Goal: Information Seeking & Learning: Learn about a topic

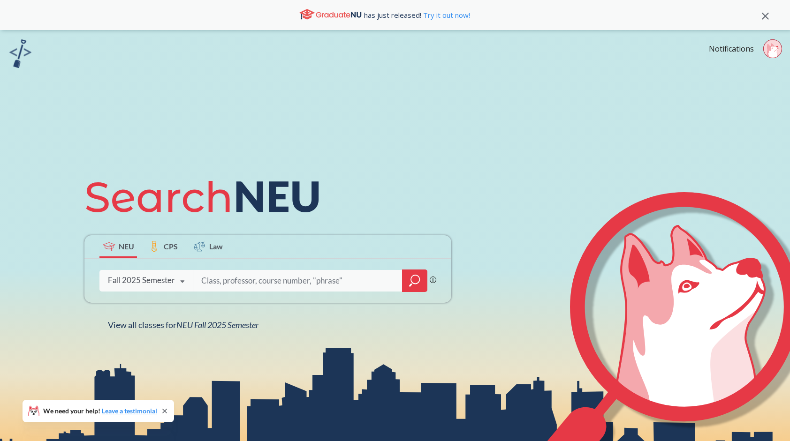
click at [176, 281] on icon at bounding box center [182, 282] width 18 height 26
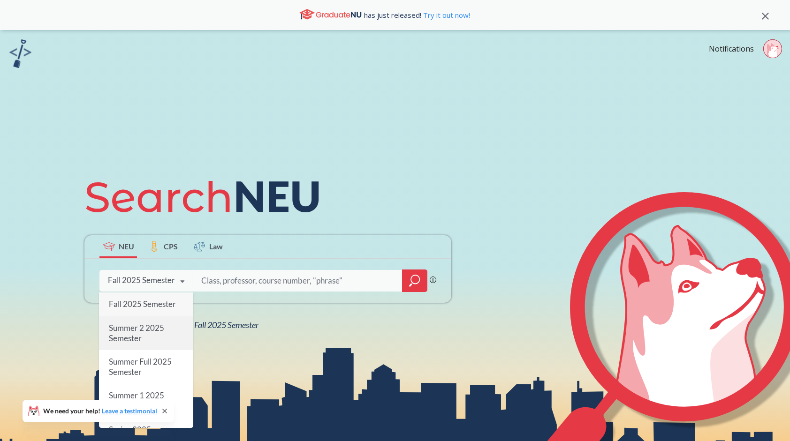
scroll to position [2, 0]
click at [161, 333] on div "Summer 2 2025 Semester" at bounding box center [146, 331] width 94 height 34
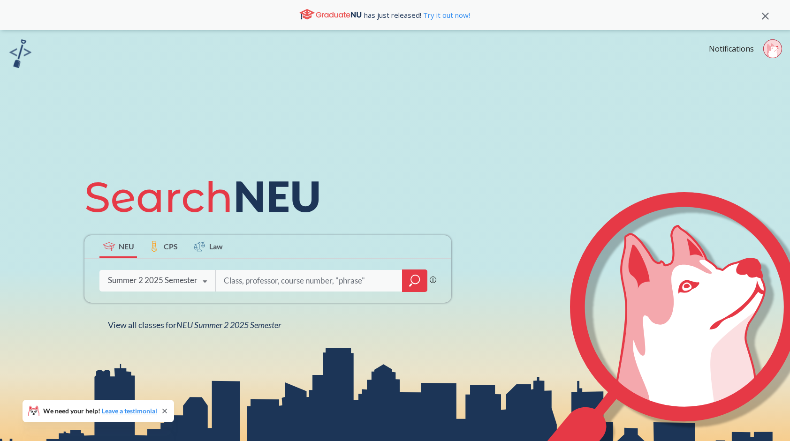
click at [249, 279] on input "search" at bounding box center [309, 281] width 173 height 20
type input "c"
type input "3000"
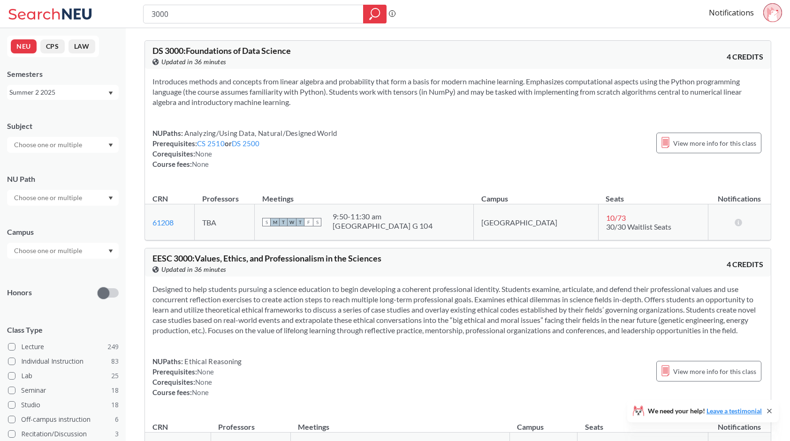
click at [194, 18] on input "3000" at bounding box center [254, 14] width 206 height 16
type input "3"
type input "cs 3000"
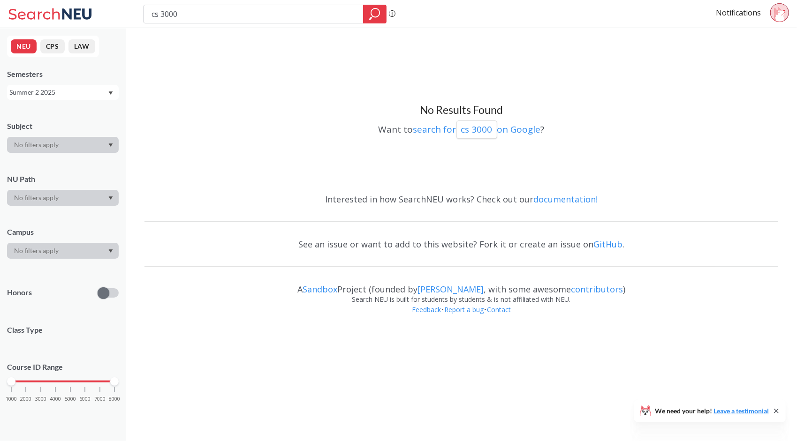
drag, startPoint x: 192, startPoint y: 11, endPoint x: 127, endPoint y: 21, distance: 65.8
click at [127, 21] on div "cs 3000 Phrase search guarantees the exact search appears in the results. Ex. I…" at bounding box center [398, 14] width 797 height 28
type input "3000"
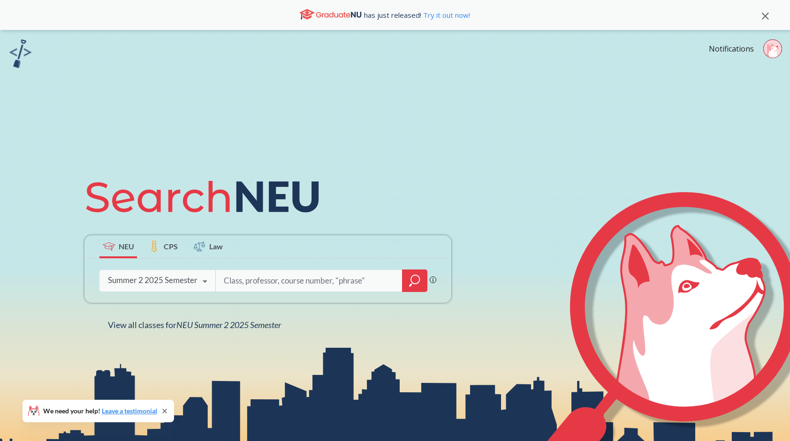
click at [202, 280] on icon at bounding box center [205, 282] width 18 height 26
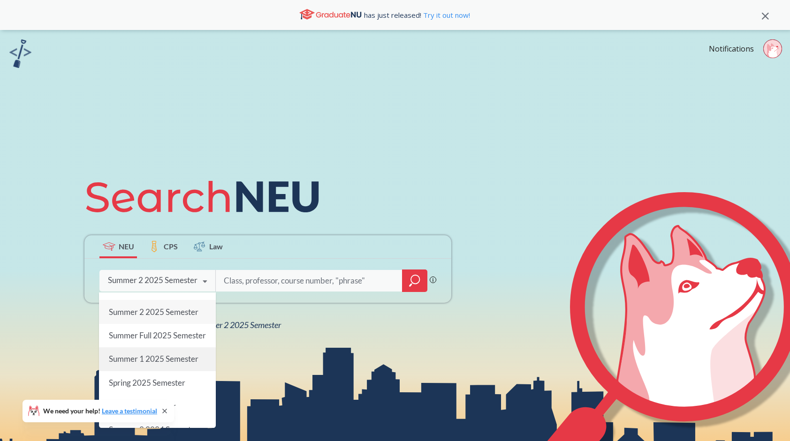
scroll to position [19, 0]
click at [170, 368] on div "Summer 1 2025 Semester" at bounding box center [157, 356] width 117 height 23
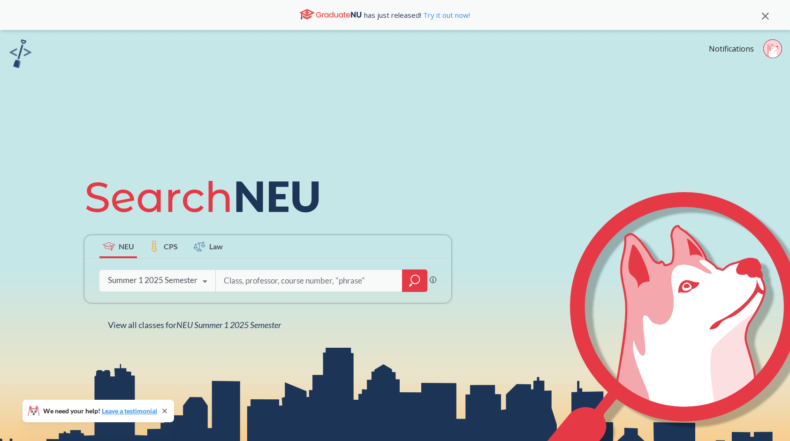
click at [263, 279] on input "search" at bounding box center [309, 281] width 173 height 20
type input "cs 3000"
type input "a"
click at [198, 283] on icon at bounding box center [205, 282] width 18 height 26
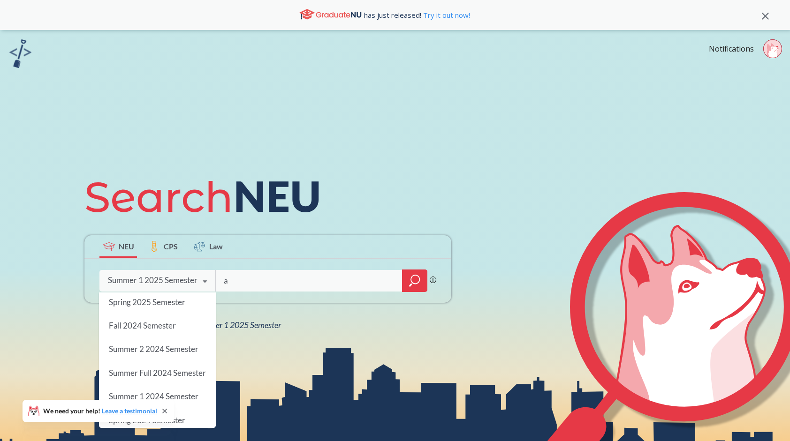
scroll to position [98, 0]
click at [164, 353] on span "Summer 2 2024 Semester" at bounding box center [154, 348] width 90 height 10
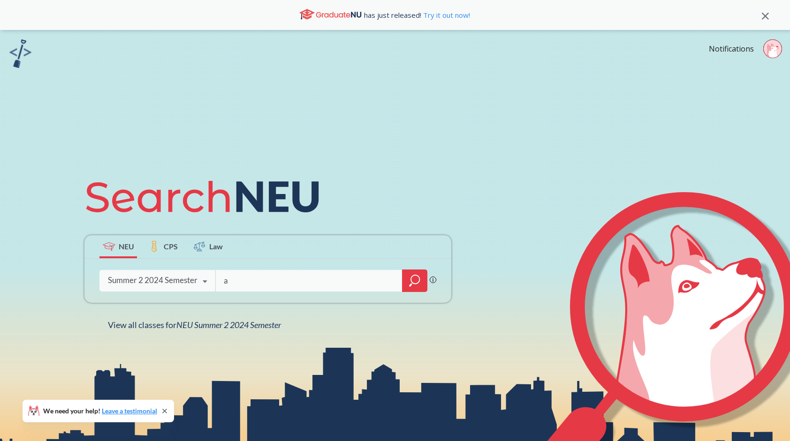
click at [242, 266] on div "a Phrase search guarantees the exact search appears in the results. Ex. If you …" at bounding box center [267, 281] width 367 height 44
click at [239, 281] on input "a" at bounding box center [309, 281] width 173 height 20
type input "cs 3000"
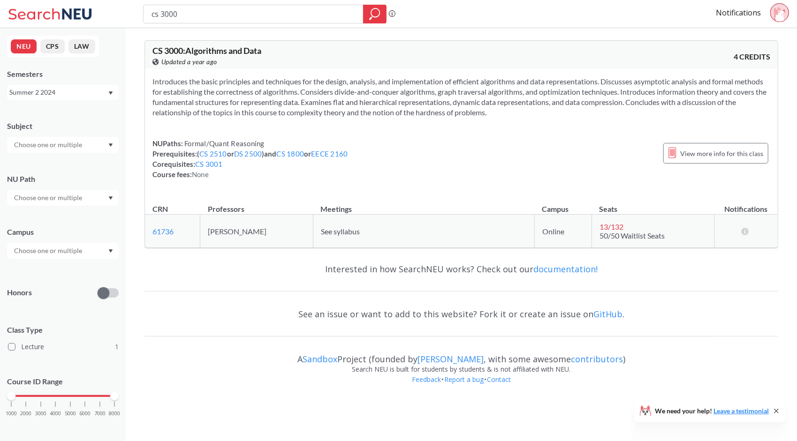
click at [327, 252] on div "CS 3000 : Algorithms and Data View this course on Banner. Updated a year ago 4 …" at bounding box center [460, 144] width 633 height 223
